Goal: Task Accomplishment & Management: Manage account settings

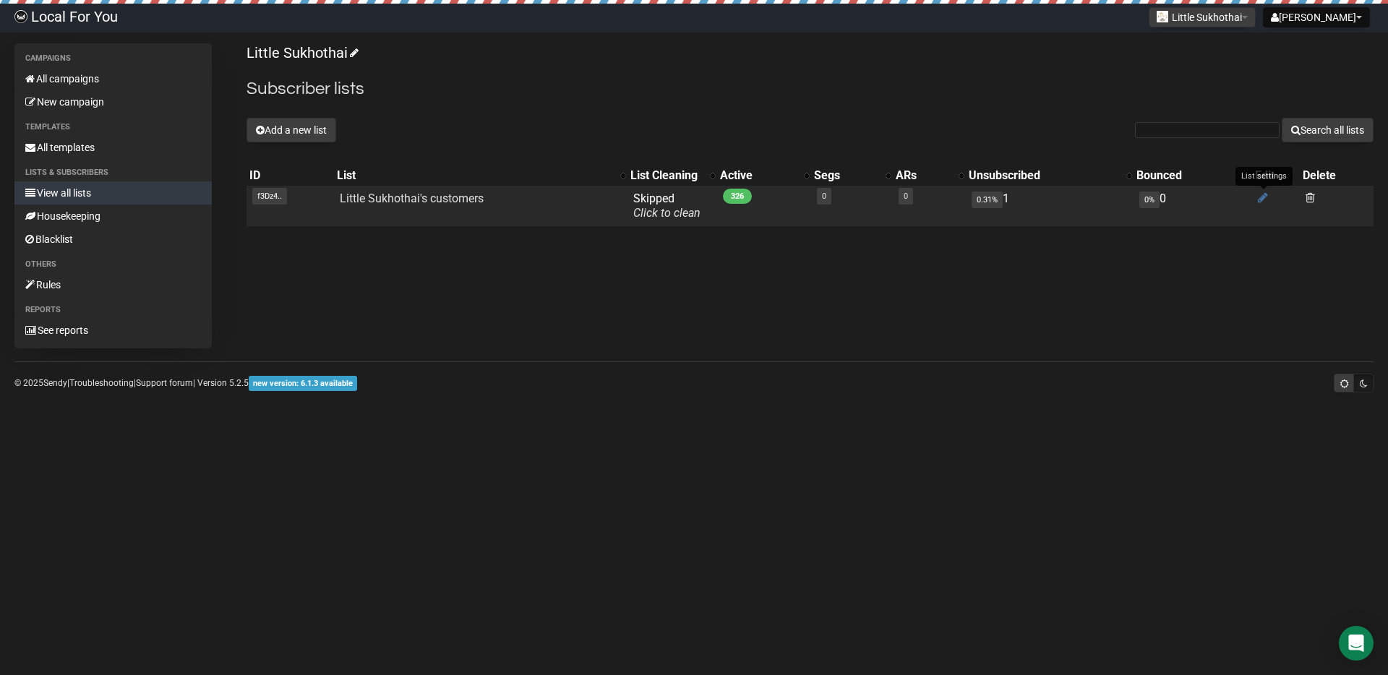
click at [1258, 198] on icon at bounding box center [1263, 198] width 10 height 12
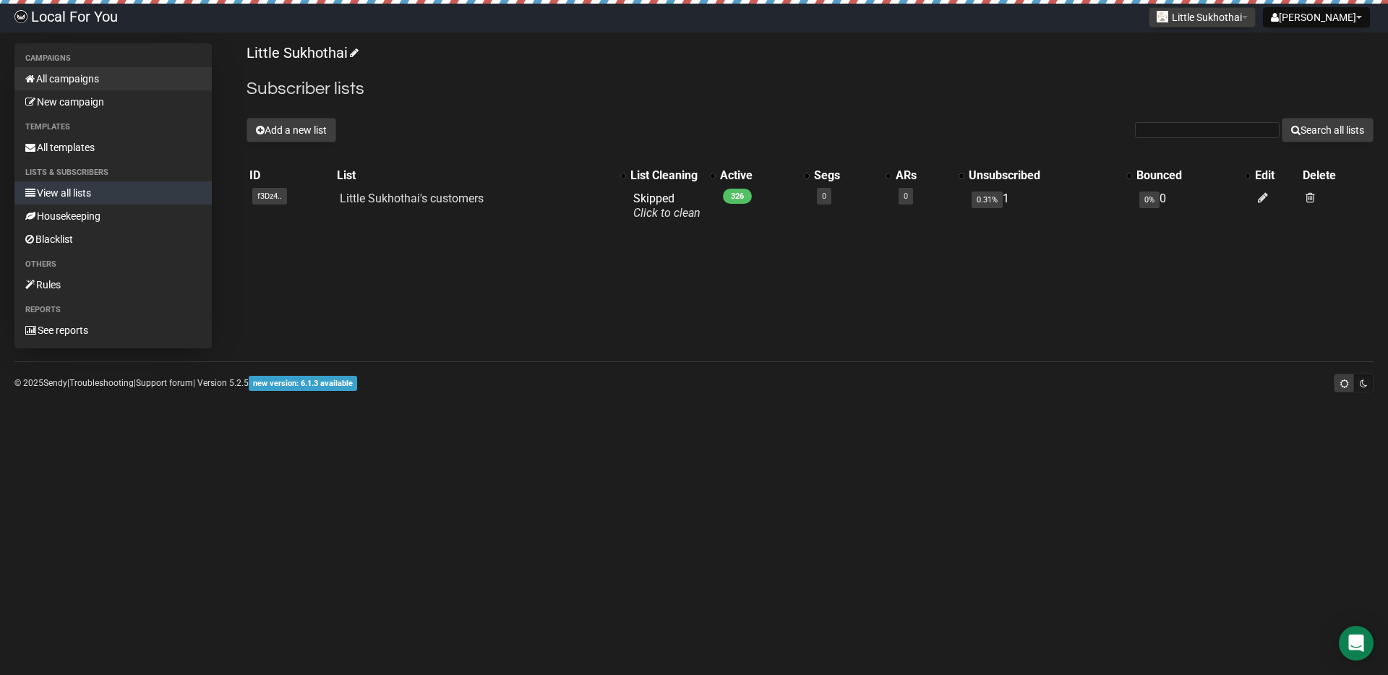
click at [83, 85] on link "All campaigns" at bounding box center [112, 78] width 197 height 23
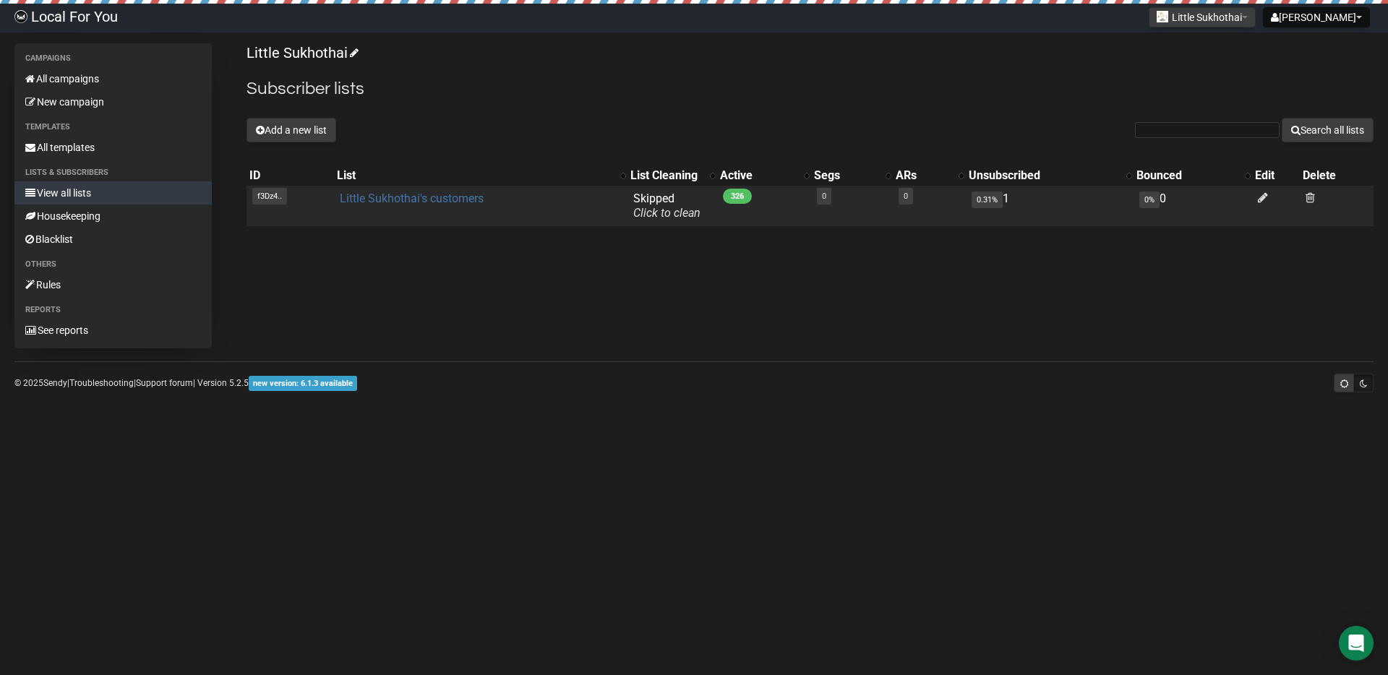
click at [436, 195] on link "Little Sukhothai's customers" at bounding box center [412, 199] width 144 height 14
click at [1261, 199] on icon at bounding box center [1263, 198] width 10 height 12
click at [1308, 194] on span at bounding box center [1310, 198] width 9 height 12
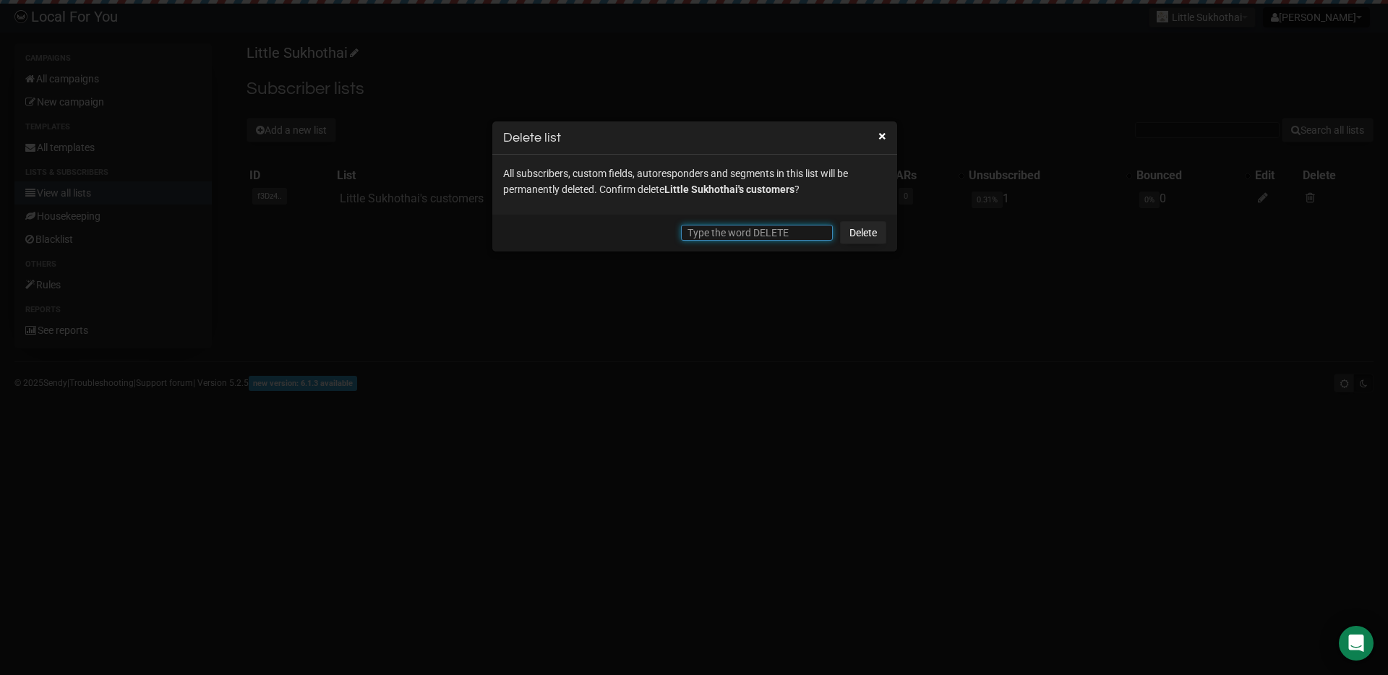
click at [755, 236] on input "text" at bounding box center [757, 233] width 152 height 16
type input "DELETE"
click at [866, 233] on link "Delete" at bounding box center [863, 232] width 46 height 23
